Goal: Task Accomplishment & Management: Use online tool/utility

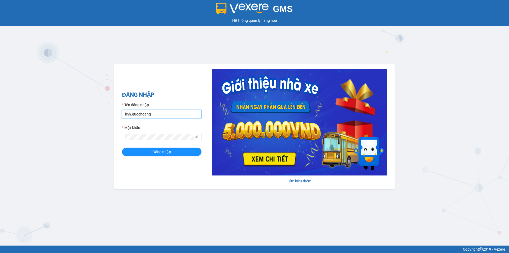
click at [178, 114] on input "linh.quochoang" at bounding box center [162, 114] width 80 height 8
type input "ngochan.quochoang"
click at [170, 151] on span "Đăng nhập" at bounding box center [161, 152] width 19 height 6
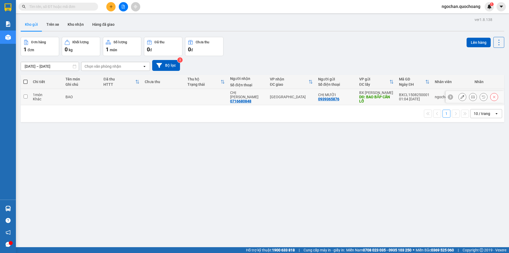
click at [25, 98] on input "checkbox" at bounding box center [26, 96] width 4 height 4
checkbox input "true"
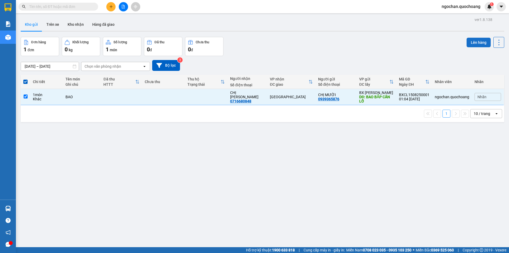
click at [476, 43] on button "Lên hàng" at bounding box center [479, 43] width 24 height 10
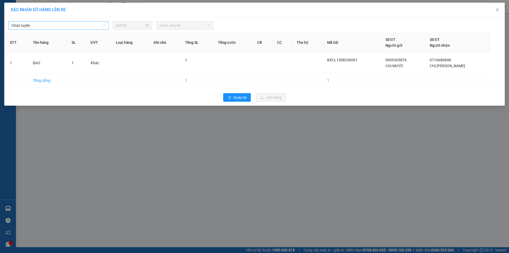
click at [104, 26] on span "Chọn tuyến" at bounding box center [58, 25] width 94 height 8
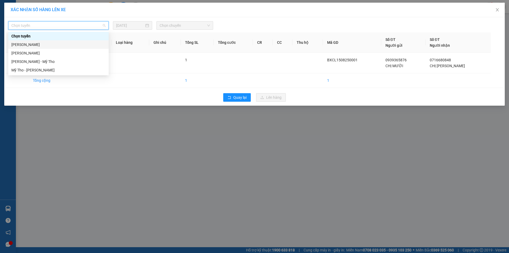
click at [68, 43] on div "Cao Lãnh - Hồ Chí Minh" at bounding box center [58, 45] width 94 height 6
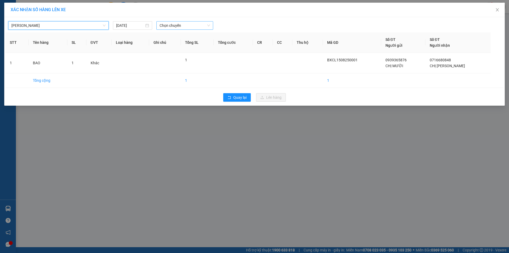
click at [208, 27] on span "Chọn chuyến" at bounding box center [185, 25] width 50 height 8
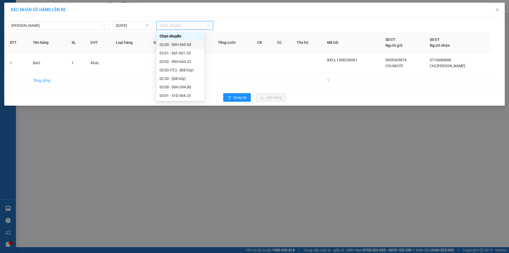
click at [188, 45] on div "02:00 - 50H-545.04" at bounding box center [180, 45] width 41 height 6
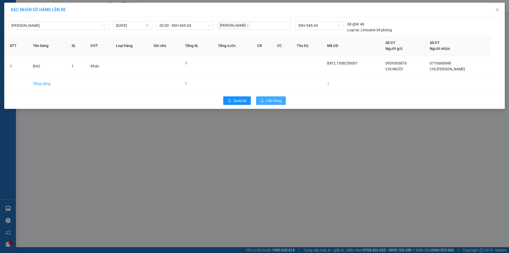
click at [271, 101] on span "Lên hàng" at bounding box center [273, 101] width 15 height 6
